Goal: Task Accomplishment & Management: Use online tool/utility

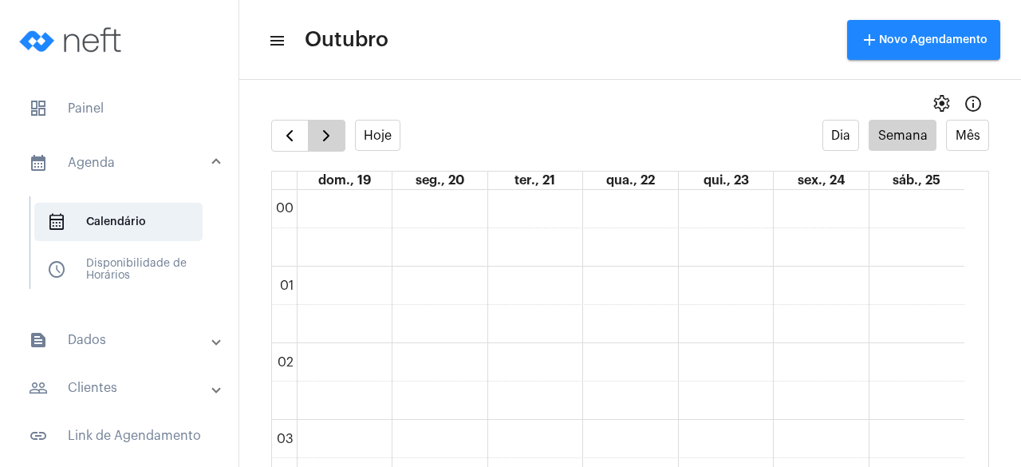
scroll to position [1259, 0]
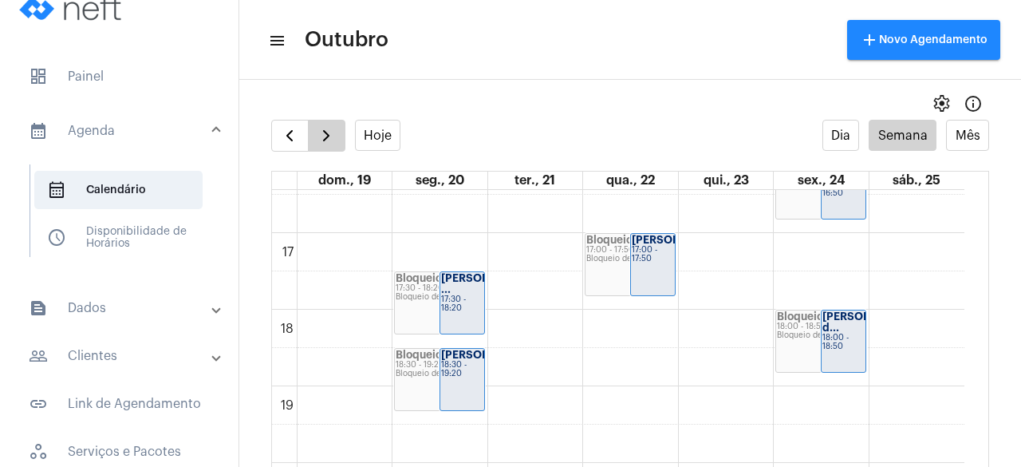
click at [338, 132] on button "button" at bounding box center [326, 136] width 37 height 32
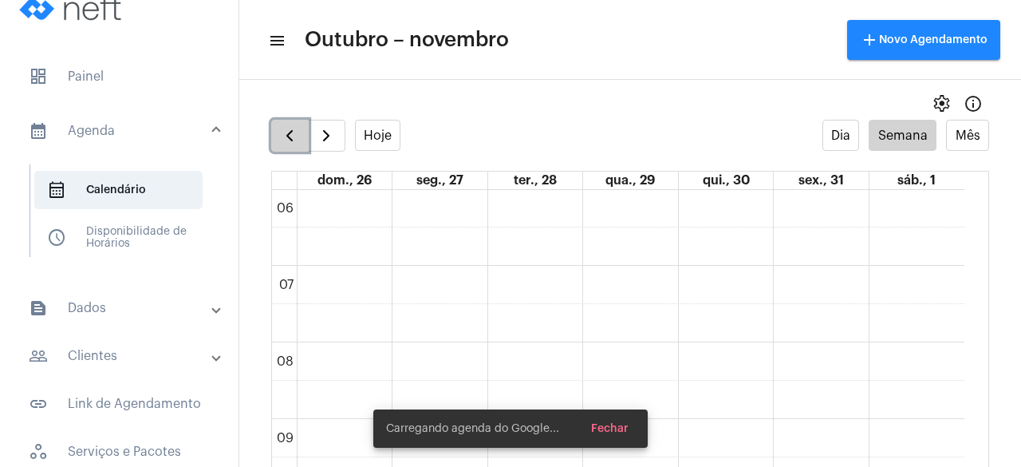
click at [287, 134] on span "button" at bounding box center [289, 135] width 19 height 19
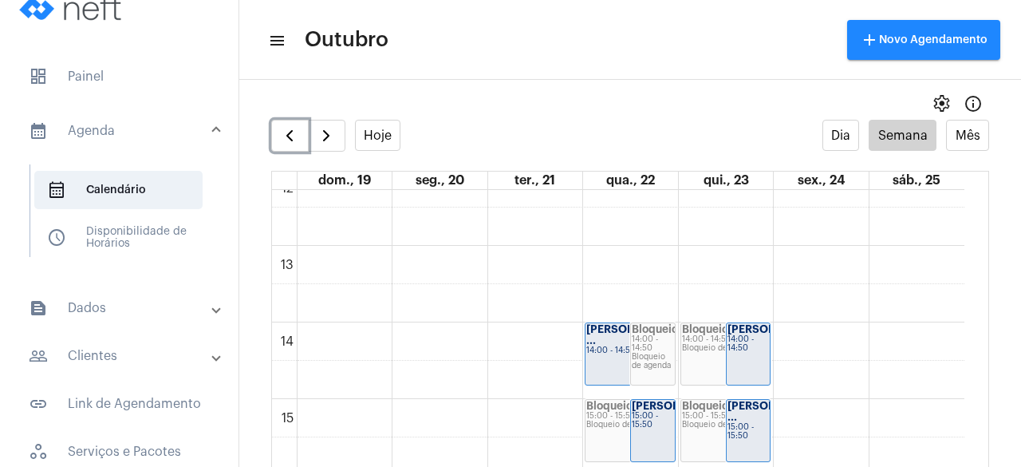
scroll to position [1259, 0]
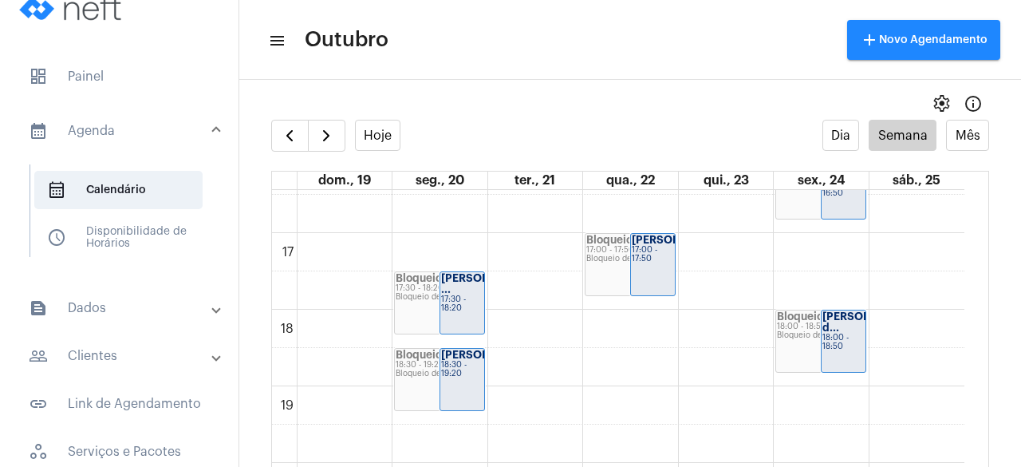
click at [147, 302] on mat-panel-title "text_snippet_outlined Dados" at bounding box center [121, 307] width 184 height 19
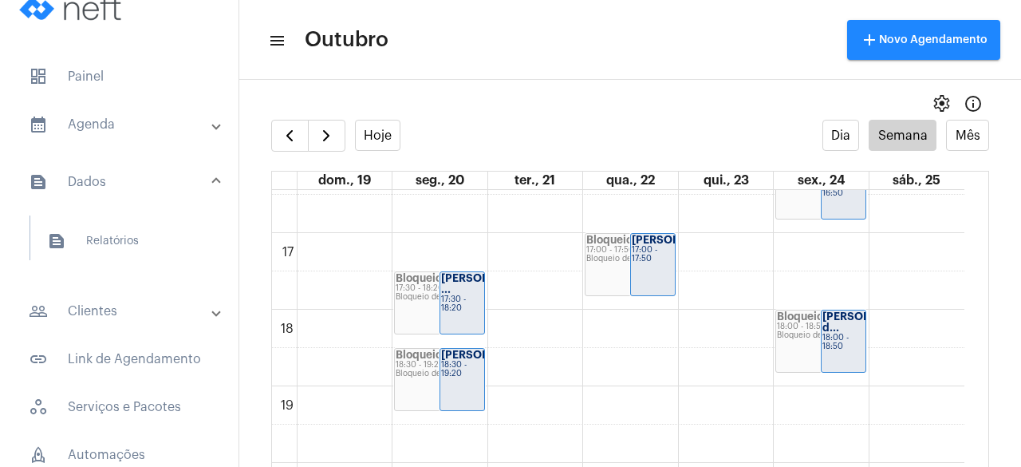
click at [149, 304] on mat-panel-title "people_outline Clientes" at bounding box center [121, 311] width 184 height 19
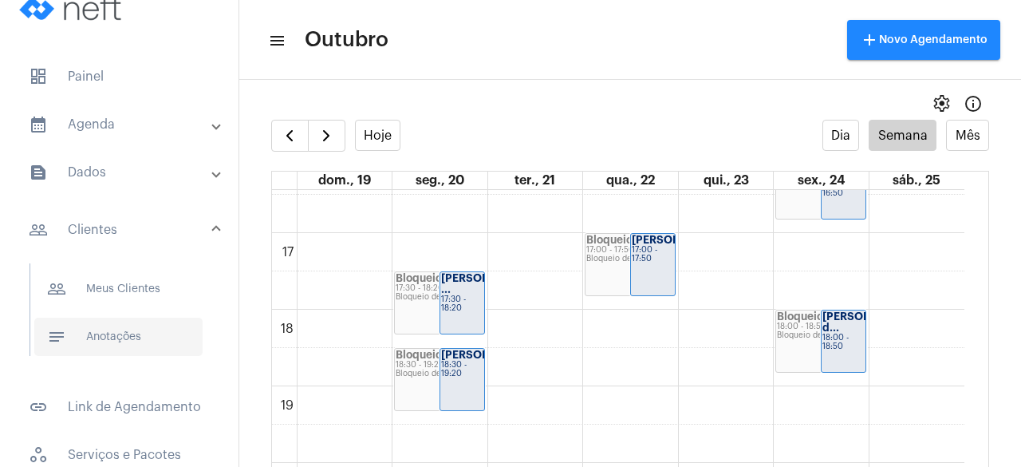
click at [148, 325] on span "notes Anotações" at bounding box center [118, 336] width 168 height 38
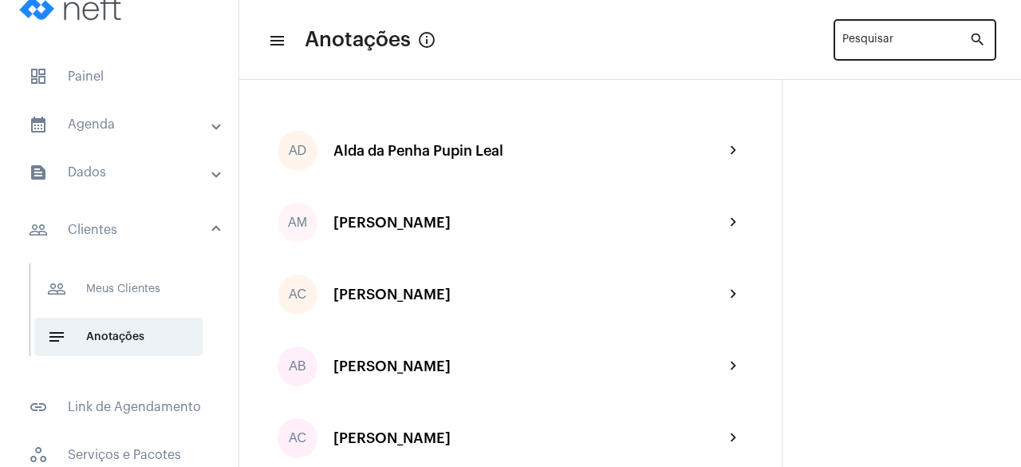
click at [871, 57] on div "Pesquisar" at bounding box center [905, 39] width 127 height 44
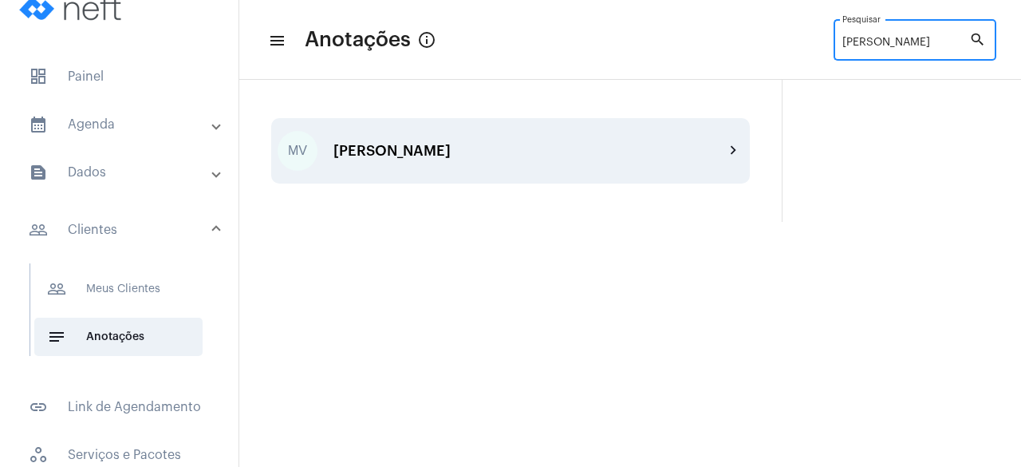
type input "[PERSON_NAME]"
click at [554, 154] on div "[PERSON_NAME]" at bounding box center [528, 151] width 391 height 16
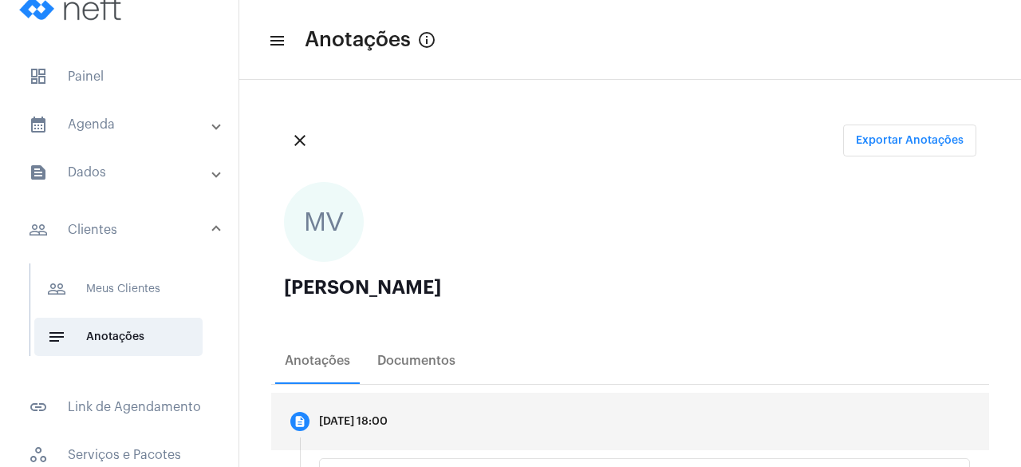
scroll to position [245, 0]
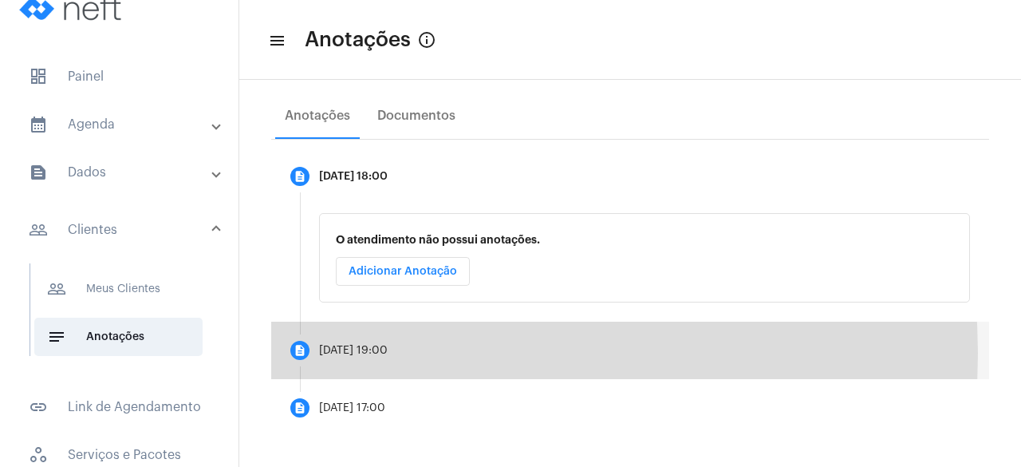
click at [413, 345] on mat-step-header "description [DATE] 19:00" at bounding box center [630, 349] width 718 height 57
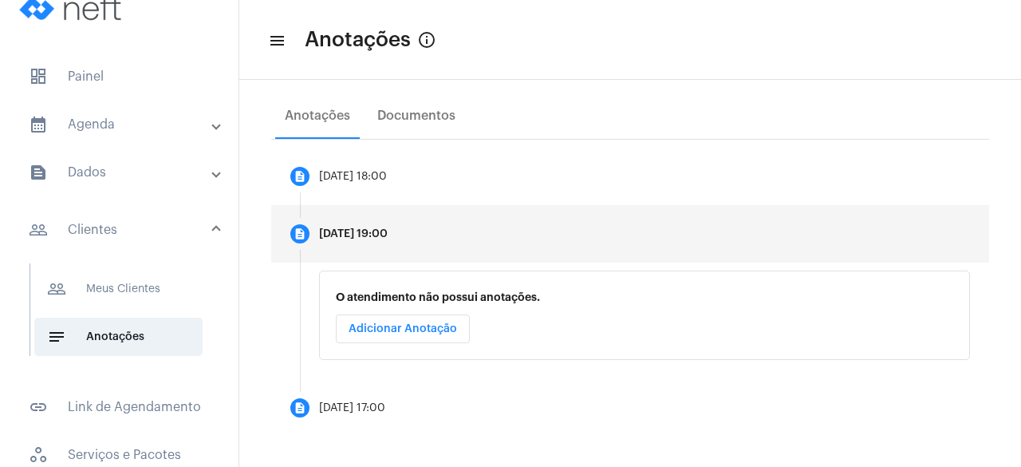
click at [413, 330] on span "Adicionar Anotação" at bounding box center [403, 328] width 108 height 11
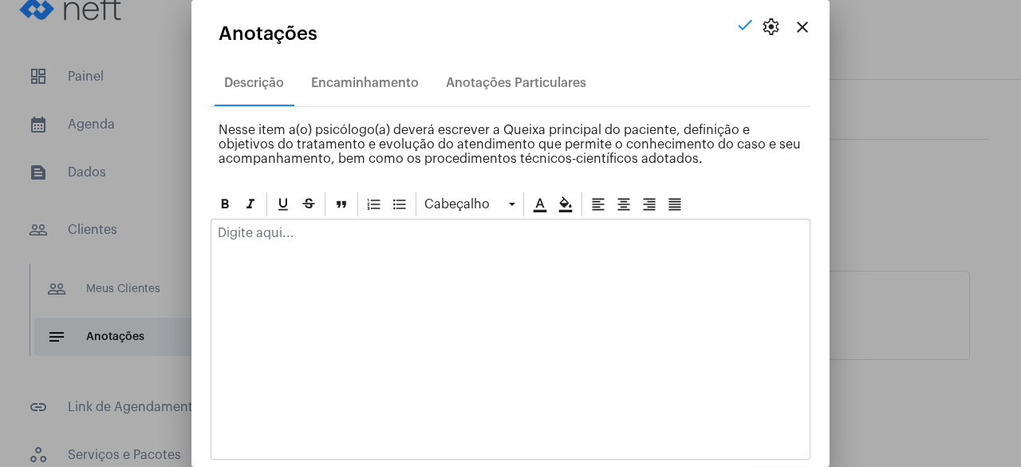
click at [445, 238] on div at bounding box center [510, 236] width 598 height 35
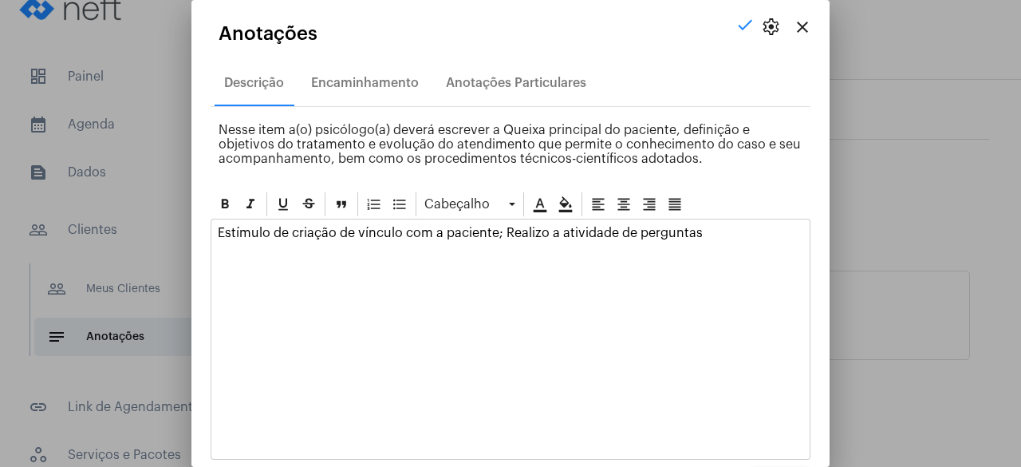
click at [593, 332] on div "Estímulo de criação de vínculo com a paciente; Realizo a atividade de perguntas" at bounding box center [511, 339] width 600 height 241
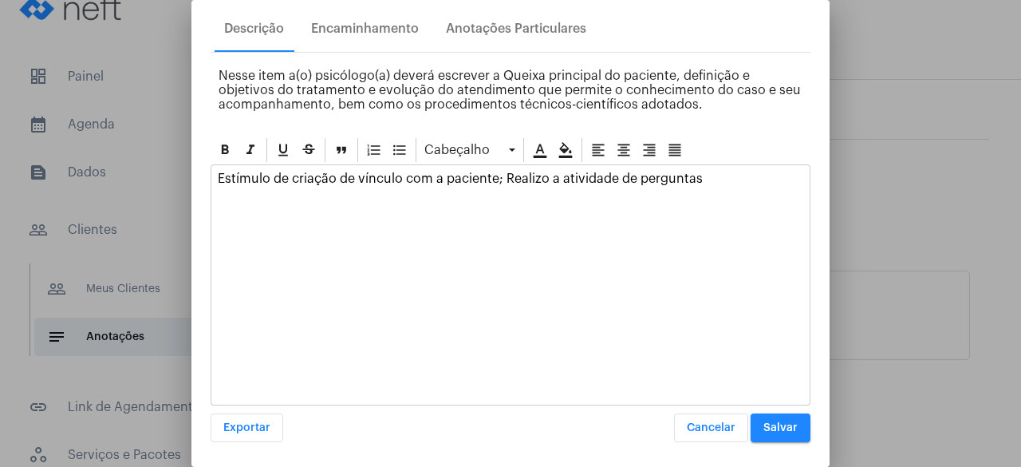
click at [777, 432] on button "Salvar" at bounding box center [781, 427] width 60 height 29
